Goal: Task Accomplishment & Management: Use online tool/utility

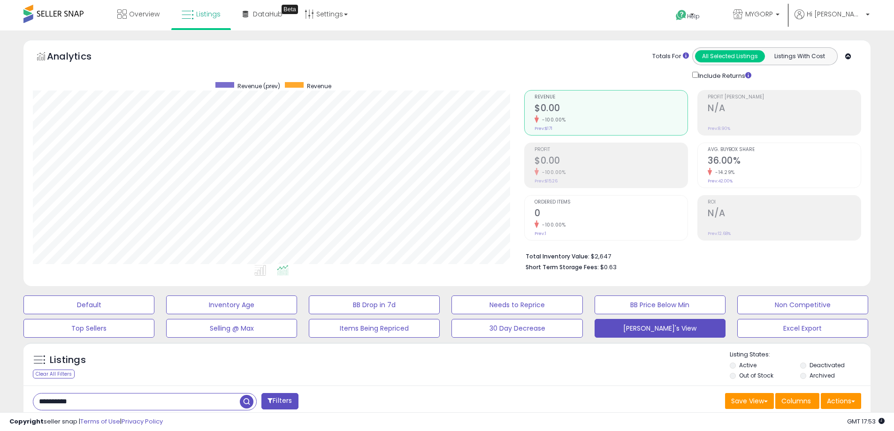
scroll to position [0, 928]
click at [854, 11] on span "Hi [PERSON_NAME]" at bounding box center [835, 13] width 56 height 9
click at [848, 48] on link "Profile" at bounding box center [850, 50] width 19 height 9
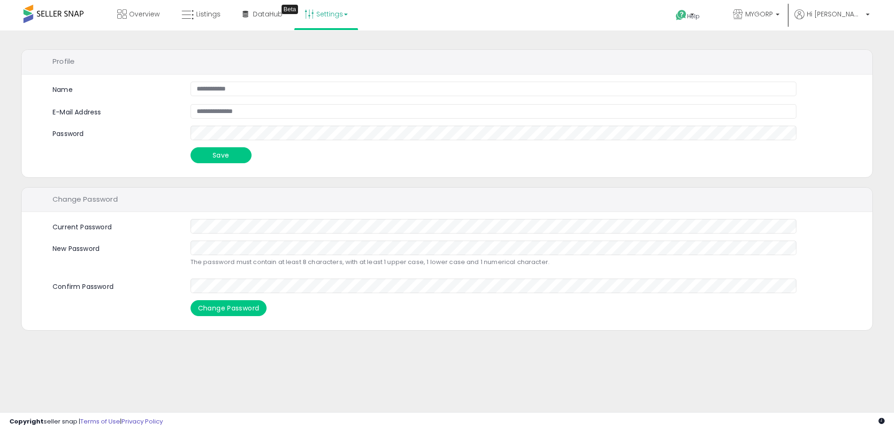
click at [336, 10] on link "Settings" at bounding box center [326, 14] width 57 height 28
click at [330, 79] on li "User settings" at bounding box center [333, 72] width 69 height 23
click at [333, 23] on link "Settings" at bounding box center [326, 14] width 57 height 28
click at [324, 74] on link "User settings" at bounding box center [326, 72] width 40 height 9
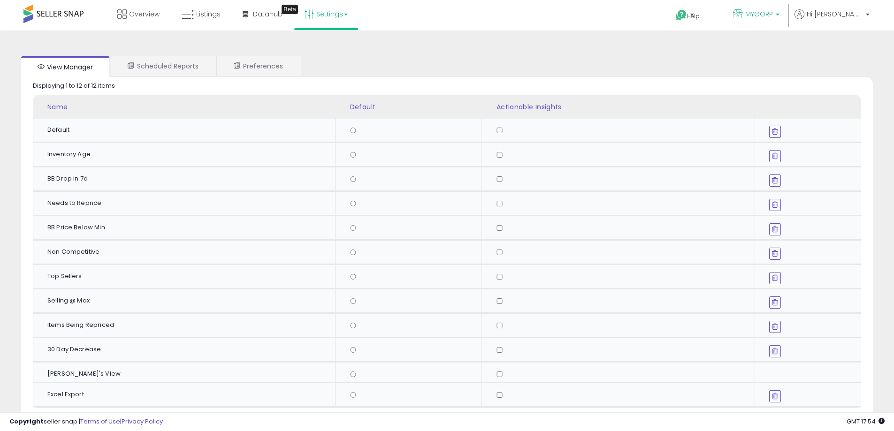
click at [773, 10] on span "MYGORP" at bounding box center [759, 13] width 28 height 9
click at [864, 18] on p "Hi [PERSON_NAME]" at bounding box center [831, 15] width 75 height 12
click at [851, 47] on link "Profile" at bounding box center [850, 50] width 19 height 9
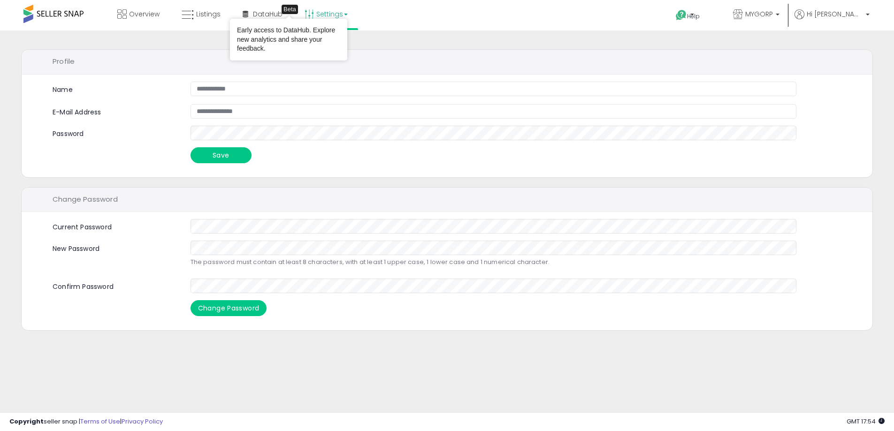
click at [353, 22] on link "Settings" at bounding box center [326, 14] width 57 height 28
click at [340, 50] on link "Store settings" at bounding box center [327, 47] width 42 height 9
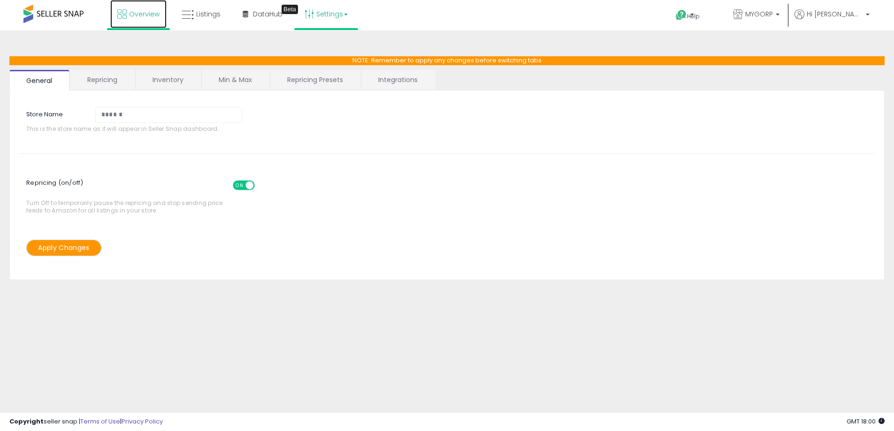
click at [141, 22] on link "Overview" at bounding box center [138, 14] width 56 height 28
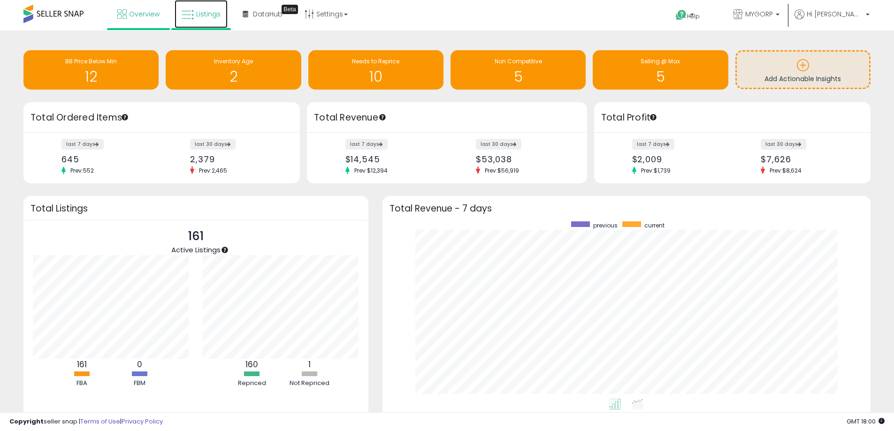
click at [214, 16] on span "Listings" at bounding box center [208, 13] width 24 height 9
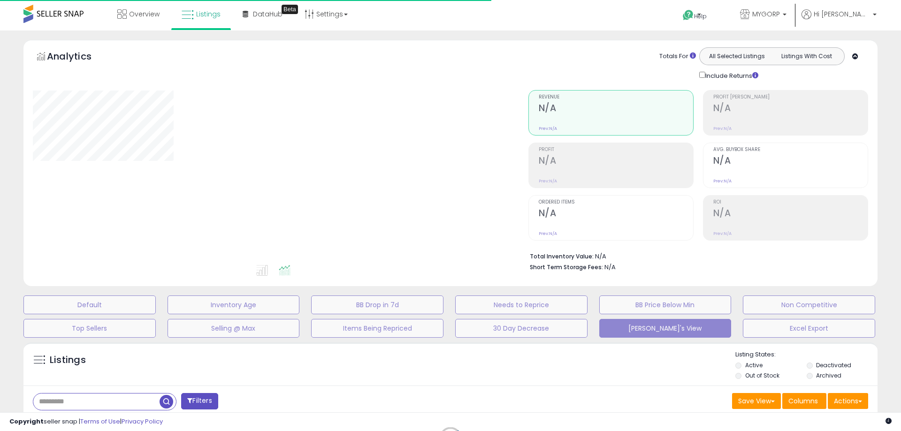
type input "**********"
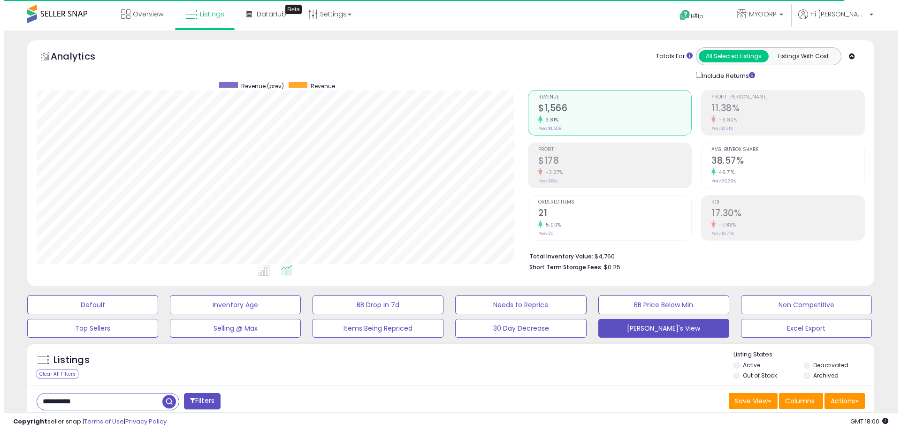
scroll to position [192, 491]
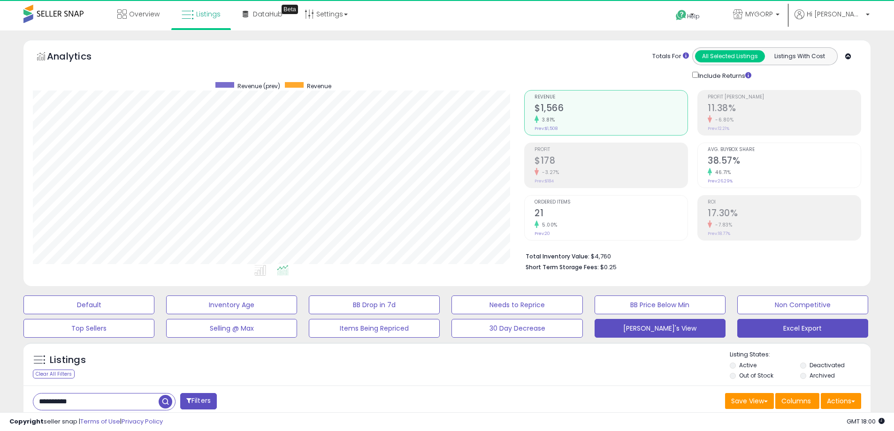
click at [154, 314] on button "Excel Export" at bounding box center [88, 305] width 131 height 19
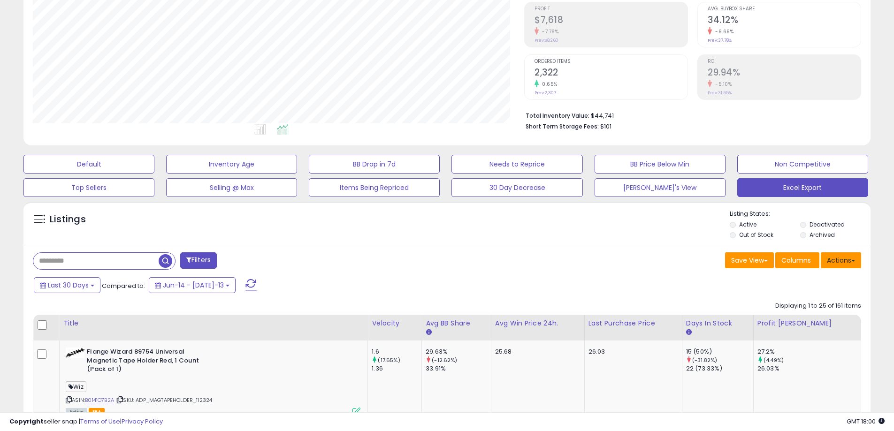
click at [854, 260] on span at bounding box center [853, 261] width 4 height 2
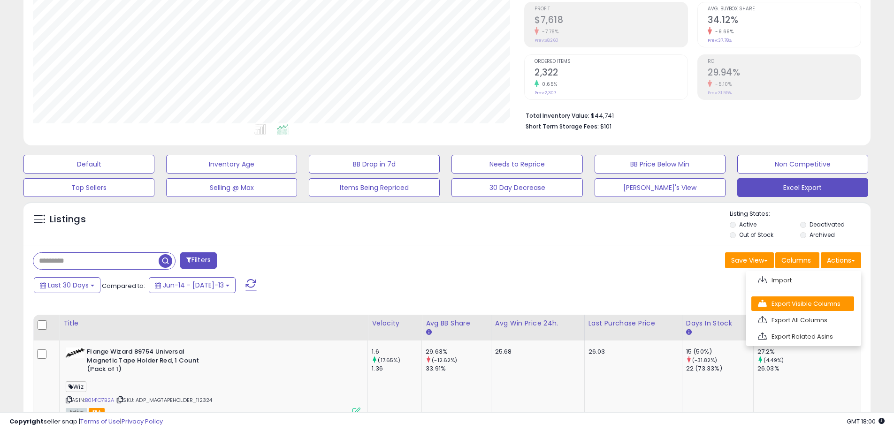
click at [821, 301] on link "Export Visible Columns" at bounding box center [802, 304] width 103 height 15
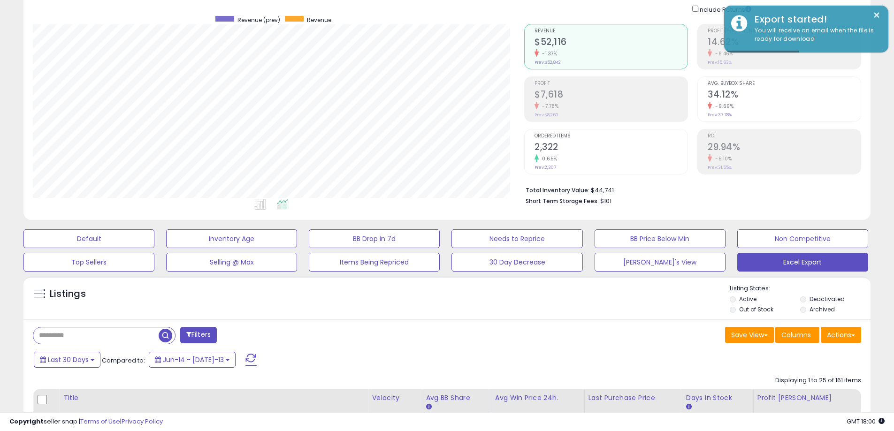
scroll to position [0, 0]
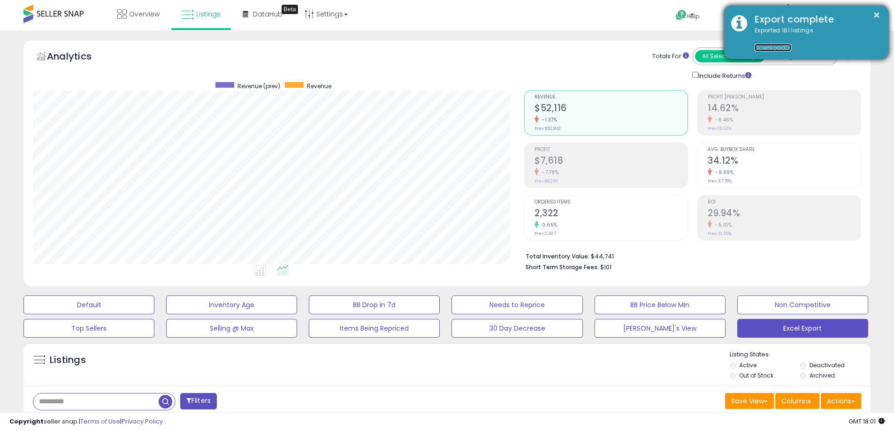
click at [765, 45] on link "Download" at bounding box center [773, 48] width 37 height 8
